Goal: Information Seeking & Learning: Learn about a topic

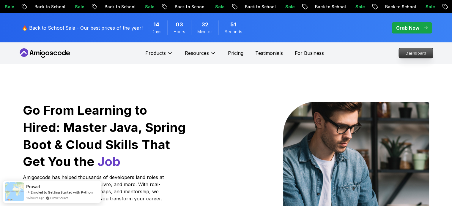
click at [403, 55] on p "Dashboard" at bounding box center [416, 53] width 34 height 10
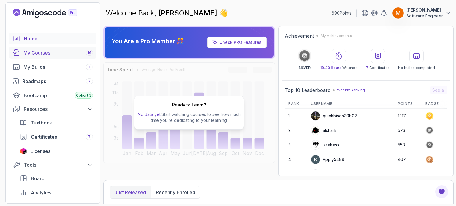
click at [50, 52] on div "My Courses 16" at bounding box center [58, 52] width 70 height 7
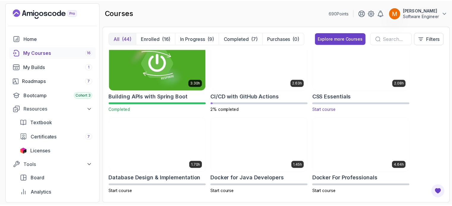
scroll to position [149, 0]
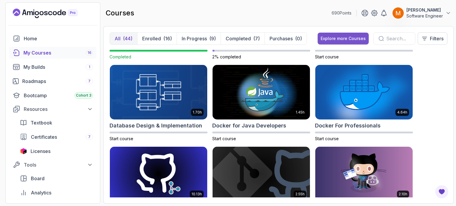
click at [349, 39] on div "Explore more Courses" at bounding box center [343, 39] width 45 height 6
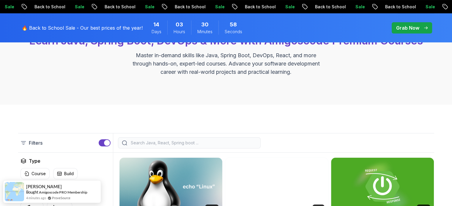
scroll to position [119, 0]
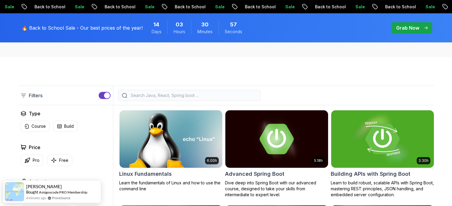
click at [214, 96] on input "search" at bounding box center [193, 96] width 127 height 6
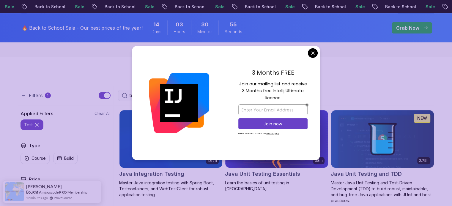
type input "test"
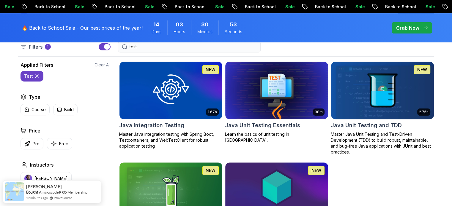
scroll to position [184, 0]
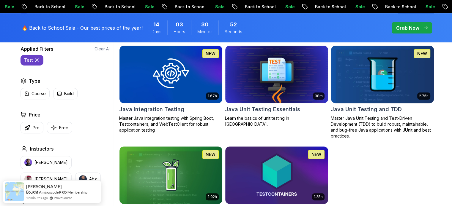
click at [355, 116] on p "Master Java Unit Testing and Test-Driven Development (TDD) to build robust, mai…" at bounding box center [382, 128] width 103 height 24
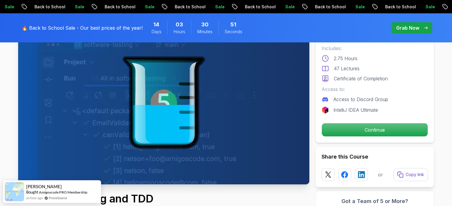
scroll to position [63, 0]
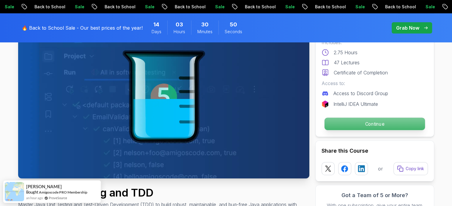
click at [337, 124] on p "Continue" at bounding box center [374, 124] width 100 height 12
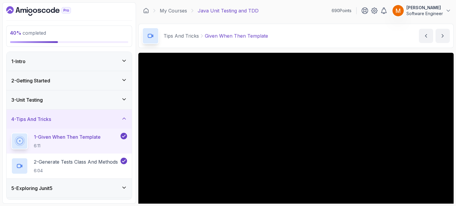
scroll to position [94, 0]
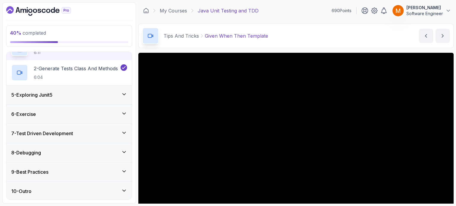
click at [60, 119] on div "6 - Exercise" at bounding box center [69, 114] width 125 height 19
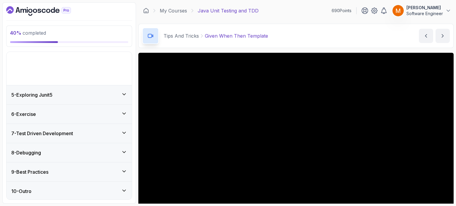
scroll to position [44, 0]
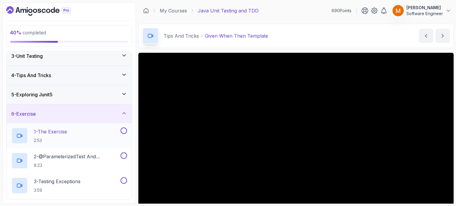
click at [98, 131] on div "1 - The Exercise 2:53" at bounding box center [65, 136] width 108 height 17
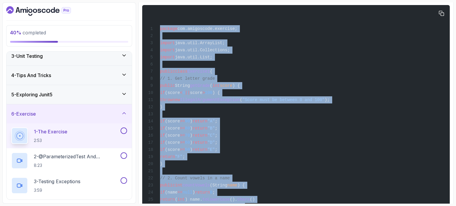
scroll to position [352, 0]
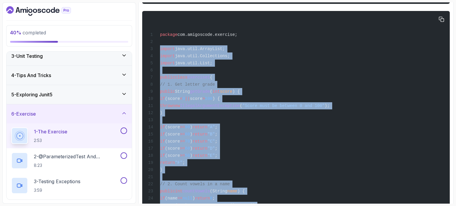
drag, startPoint x: 176, startPoint y: 176, endPoint x: 158, endPoint y: 50, distance: 127.2
copy code "import java.util.ArrayList; import java.util.Collections; import java.util.List…"
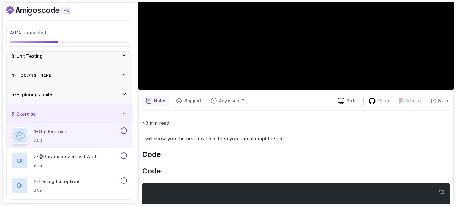
scroll to position [137, 0]
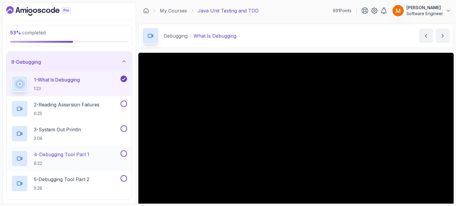
scroll to position [193, 0]
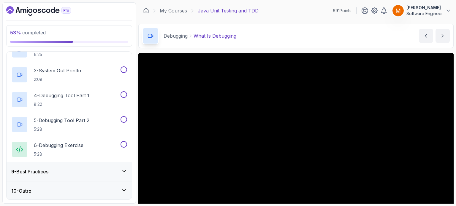
click at [59, 172] on div "9 - Best Practices" at bounding box center [69, 171] width 116 height 7
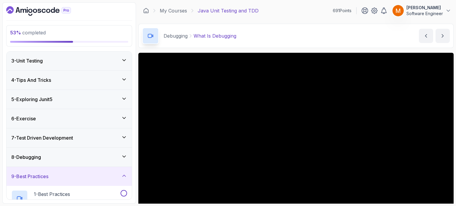
scroll to position [89, 0]
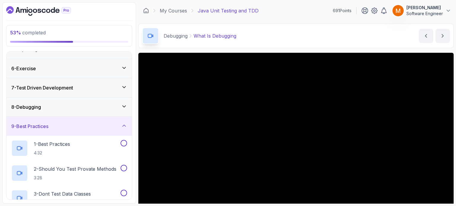
click at [46, 67] on div "6 - Exercise" at bounding box center [69, 68] width 116 height 7
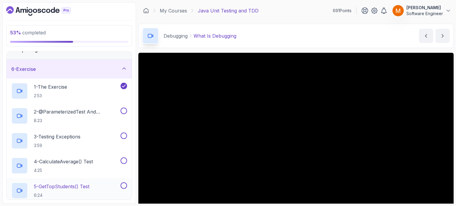
scroll to position [88, 0]
click at [89, 107] on div "2 - @ParameterizedTest and @CsvSource 8:23" at bounding box center [69, 116] width 125 height 25
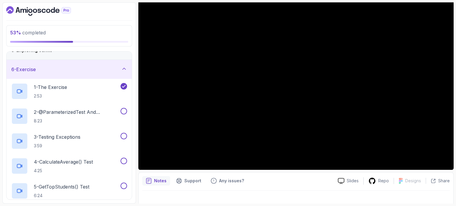
scroll to position [61, 0]
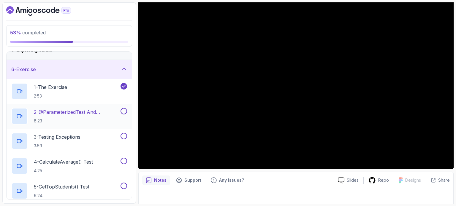
click at [94, 109] on p "2 - @ParameterizedTest and @CsvSource" at bounding box center [77, 112] width 86 height 7
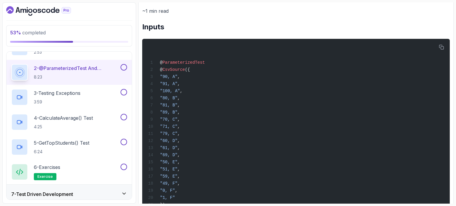
scroll to position [274, 0]
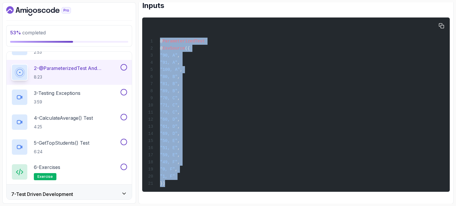
drag, startPoint x: 164, startPoint y: 184, endPoint x: 159, endPoint y: 44, distance: 139.7
click at [159, 44] on div "@ ParameterizedTest @ CsvSource ({ "90, A" , "91, A" , "100, A" , "80, B" , "81…" at bounding box center [296, 105] width 298 height 168
copy code "@ ParameterizedTest @ CsvSource ({ "90, A" , "91, A" , "100, A" , "80, B" , "81…"
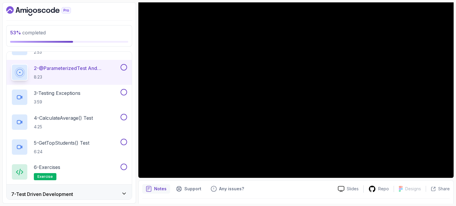
scroll to position [56, 0]
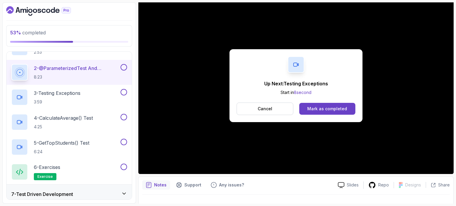
click at [126, 65] on button at bounding box center [124, 67] width 7 height 7
click at [75, 105] on div "3 - Testing Exceptions 3:59" at bounding box center [69, 97] width 125 height 25
click at [322, 110] on div "Mark as completed" at bounding box center [327, 109] width 40 height 6
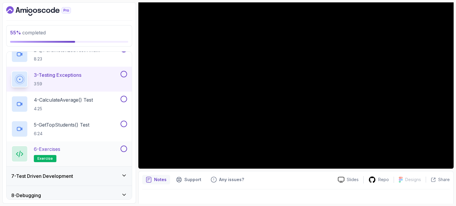
scroll to position [150, 0]
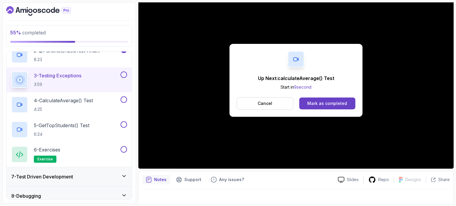
click at [125, 73] on button at bounding box center [124, 75] width 7 height 7
click at [266, 102] on p "Cancel" at bounding box center [265, 104] width 15 height 6
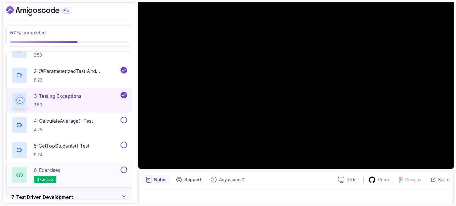
scroll to position [127, 0]
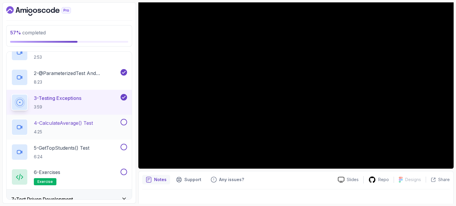
click at [73, 123] on p "4 - calculateAverage() Test" at bounding box center [63, 123] width 59 height 7
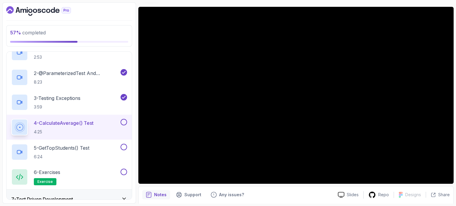
scroll to position [45, 0]
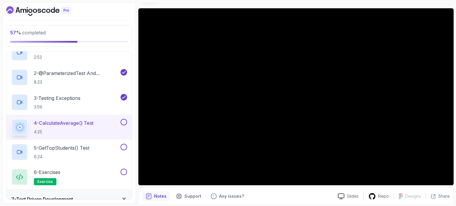
click at [123, 123] on button at bounding box center [124, 122] width 7 height 7
click at [89, 144] on div "5 - getTopStudents() Test 6:24" at bounding box center [65, 152] width 108 height 17
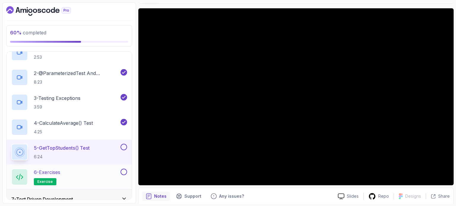
click at [99, 172] on div "6 - Exercises exercise" at bounding box center [65, 177] width 108 height 17
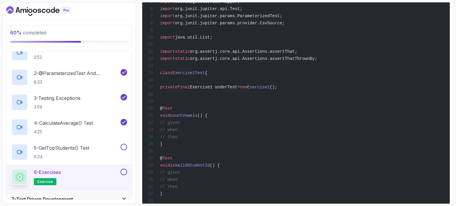
scroll to position [179, 0]
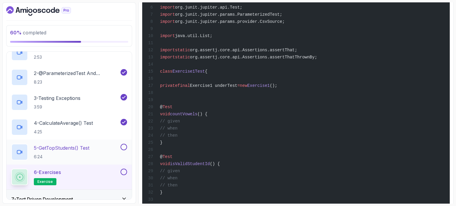
click at [98, 155] on div "5 - getTopStudents() Test 6:24" at bounding box center [65, 152] width 108 height 17
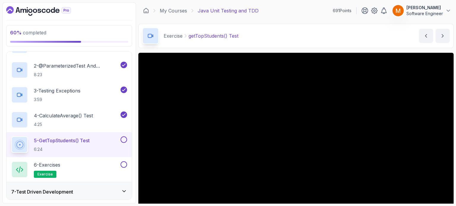
scroll to position [60, 0]
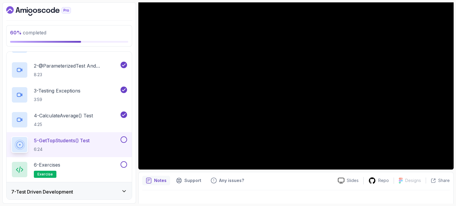
click at [124, 141] on button at bounding box center [124, 140] width 7 height 7
click at [124, 164] on button at bounding box center [124, 165] width 7 height 7
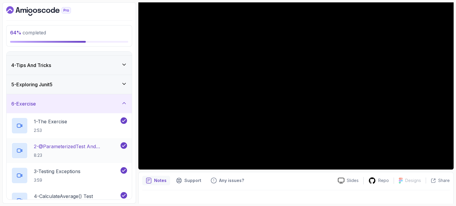
scroll to position [50, 0]
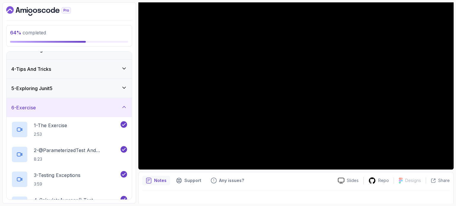
click at [108, 108] on div "6 - Exercise" at bounding box center [69, 107] width 116 height 7
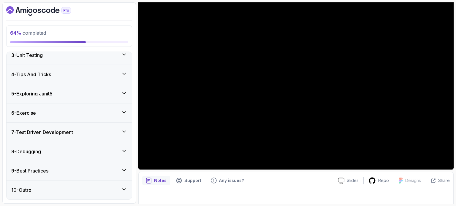
scroll to position [44, 0]
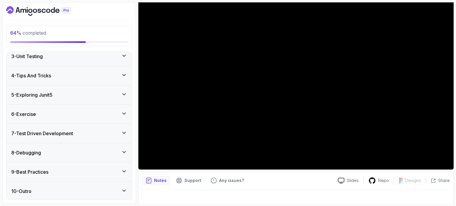
click at [68, 132] on h3 "7 - Test Driven Development" at bounding box center [42, 133] width 62 height 7
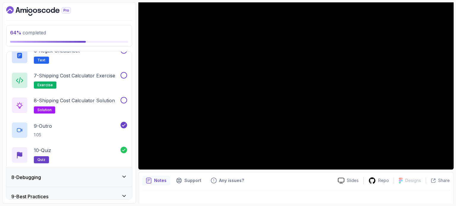
scroll to position [293, 0]
